Goal: Check status

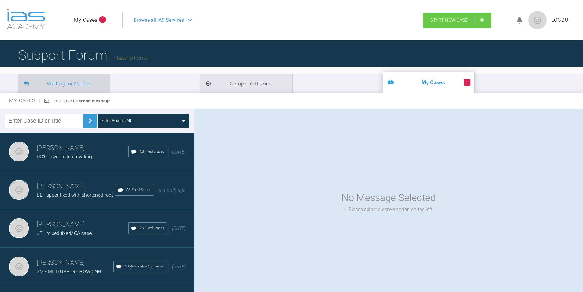
click at [60, 83] on li "Waiting for Mentor" at bounding box center [64, 83] width 92 height 19
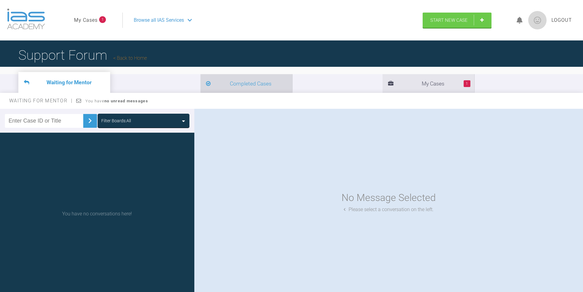
click at [200, 82] on li "Completed Cases" at bounding box center [246, 83] width 92 height 19
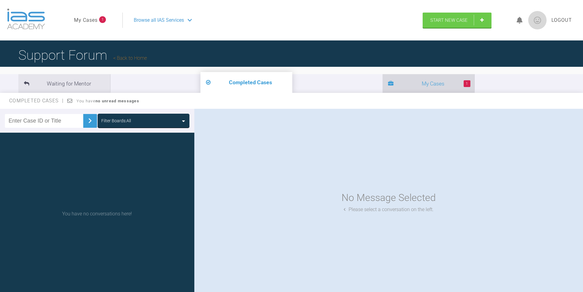
click at [383, 81] on li "1 My Cases" at bounding box center [429, 83] width 92 height 19
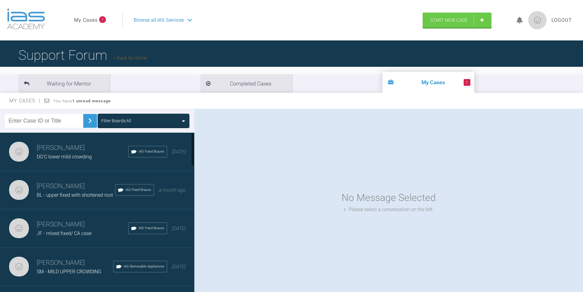
click at [45, 156] on span "DO'C lower mild crowding" at bounding box center [64, 157] width 55 height 6
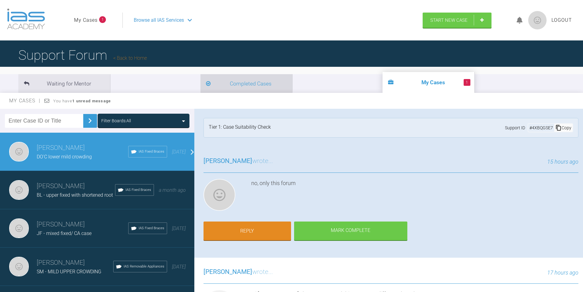
click at [200, 84] on li "Completed Cases" at bounding box center [246, 83] width 92 height 19
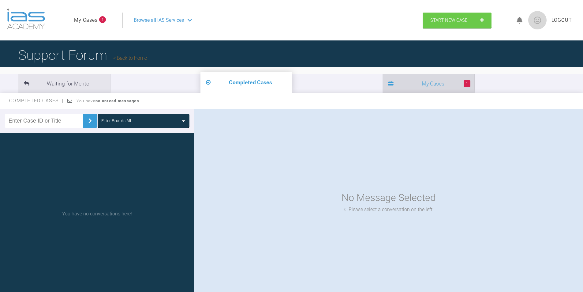
click at [383, 84] on li "1 My Cases" at bounding box center [429, 83] width 92 height 19
